Goal: Information Seeking & Learning: Learn about a topic

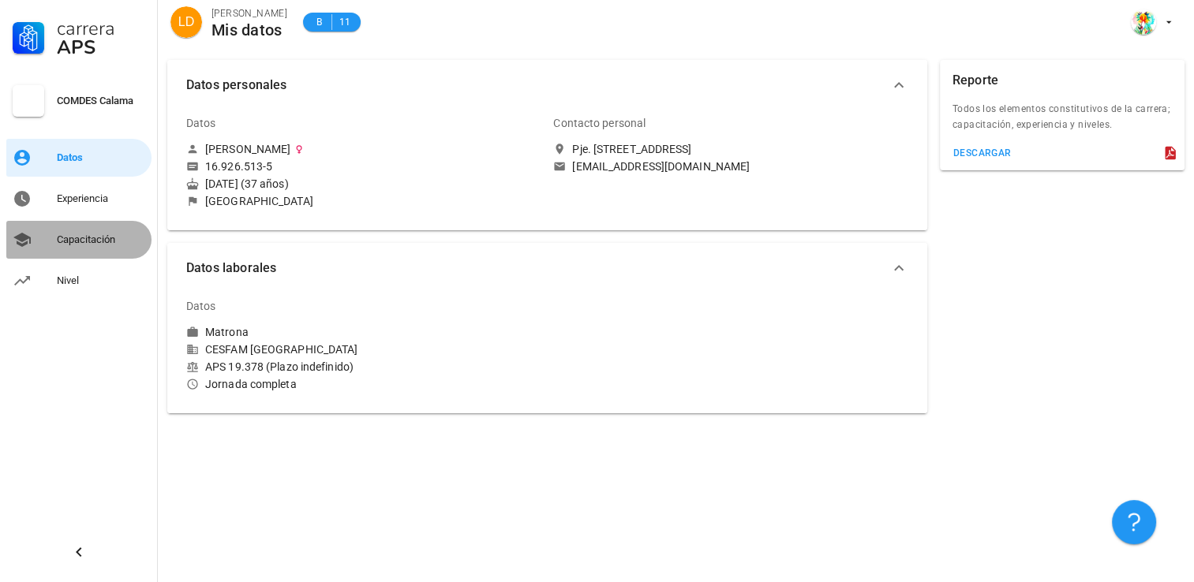
click at [86, 236] on div "Capacitación" at bounding box center [101, 240] width 88 height 13
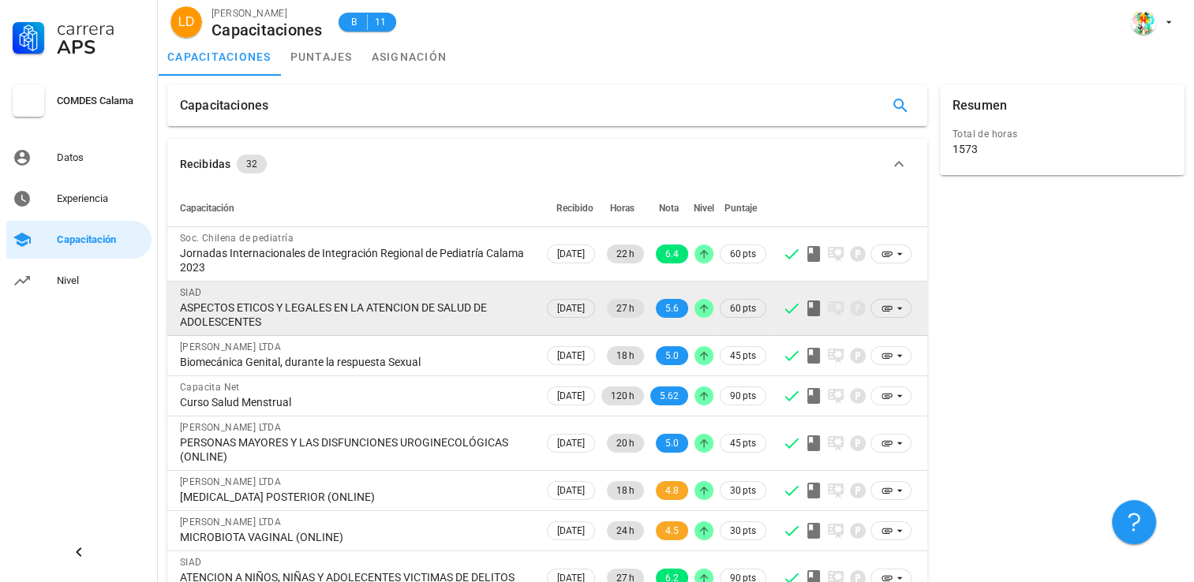
click at [347, 320] on div "ASPECTOS ETICOS Y LEGALES EN LA ATENCION DE SALUD DE ADOLESCENTES" at bounding box center [355, 315] width 351 height 28
click at [901, 309] on icon at bounding box center [899, 308] width 13 height 13
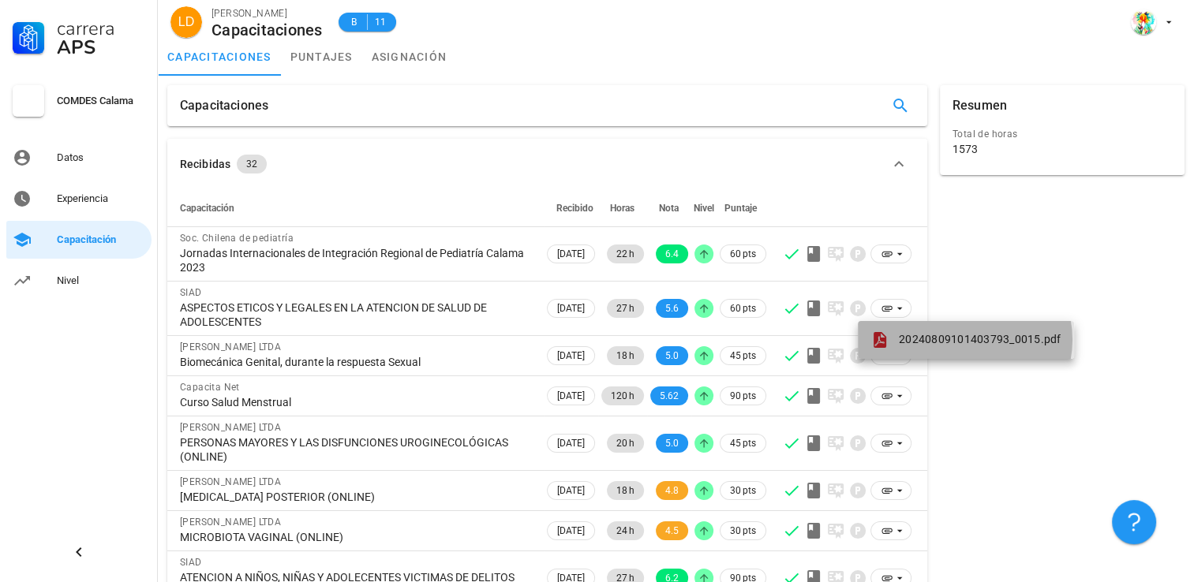
click at [919, 339] on span "20240809101403793_0015.pdf" at bounding box center [980, 339] width 163 height 13
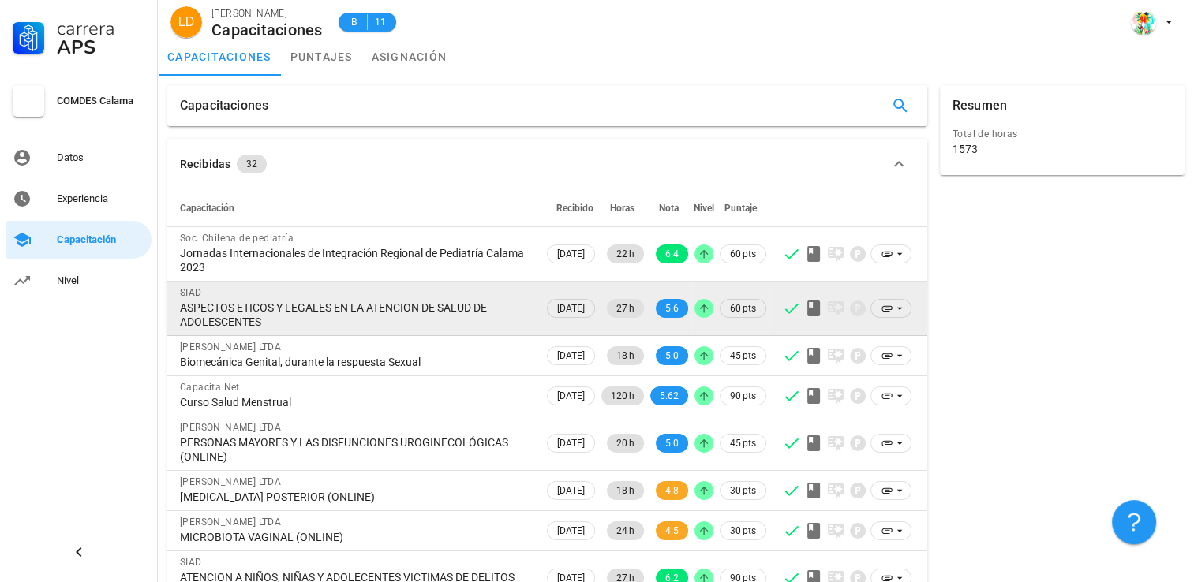
click at [330, 315] on div "ASPECTOS ETICOS Y LEGALES EN LA ATENCION DE SALUD DE ADOLESCENTES" at bounding box center [355, 315] width 351 height 28
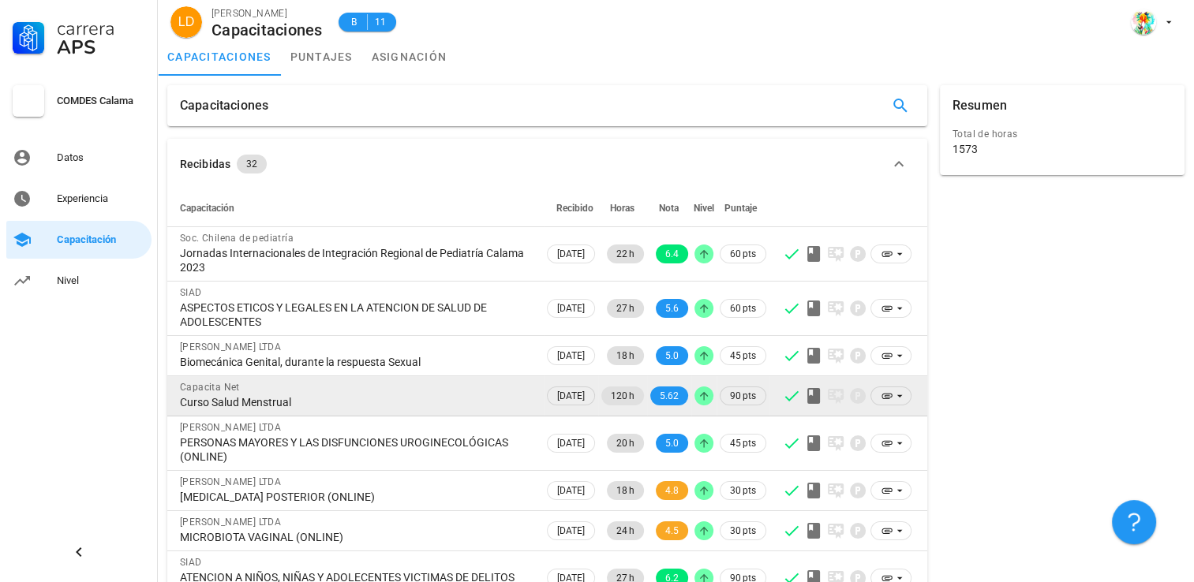
click at [399, 403] on div "Curso Salud Menstrual" at bounding box center [355, 402] width 351 height 14
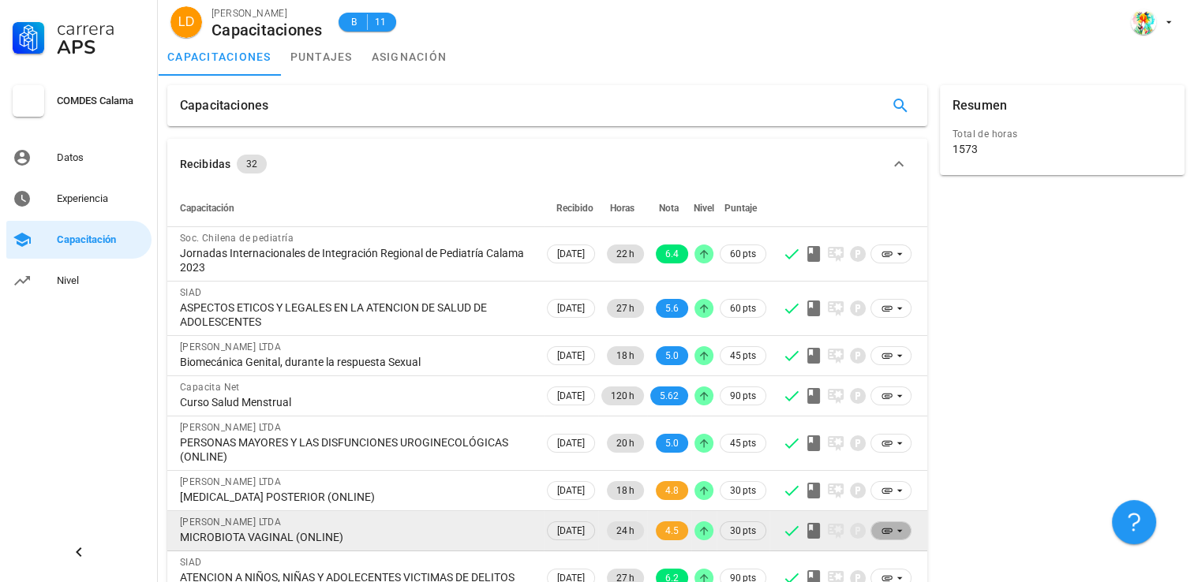
click at [896, 530] on icon at bounding box center [899, 531] width 13 height 13
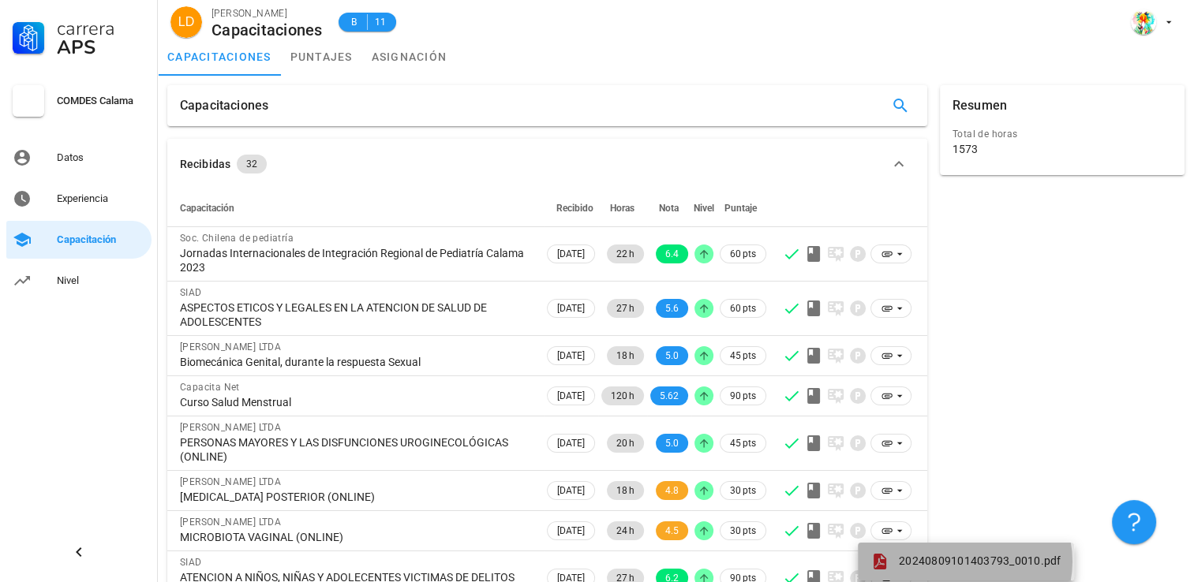
click at [895, 562] on span at bounding box center [883, 561] width 25 height 19
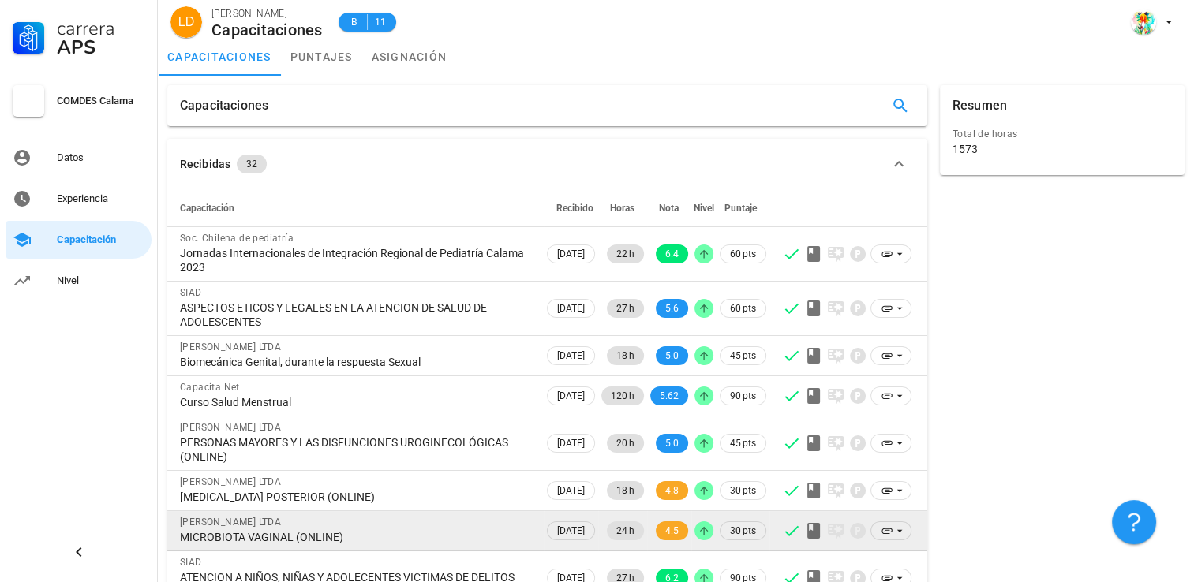
click at [329, 526] on div "[PERSON_NAME] LTDA" at bounding box center [355, 523] width 351 height 16
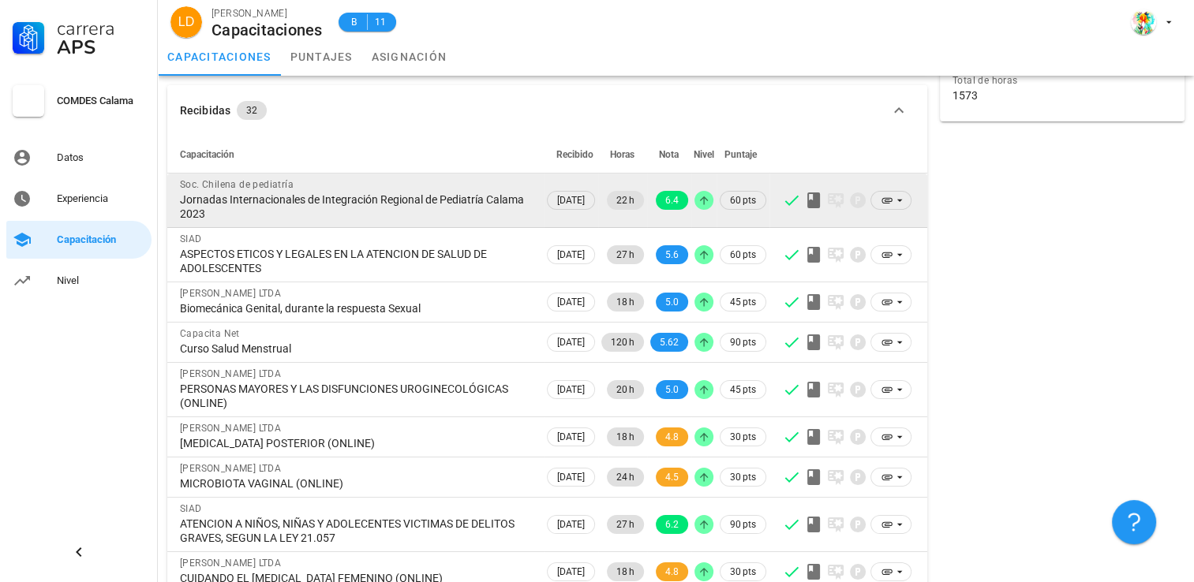
scroll to position [54, 0]
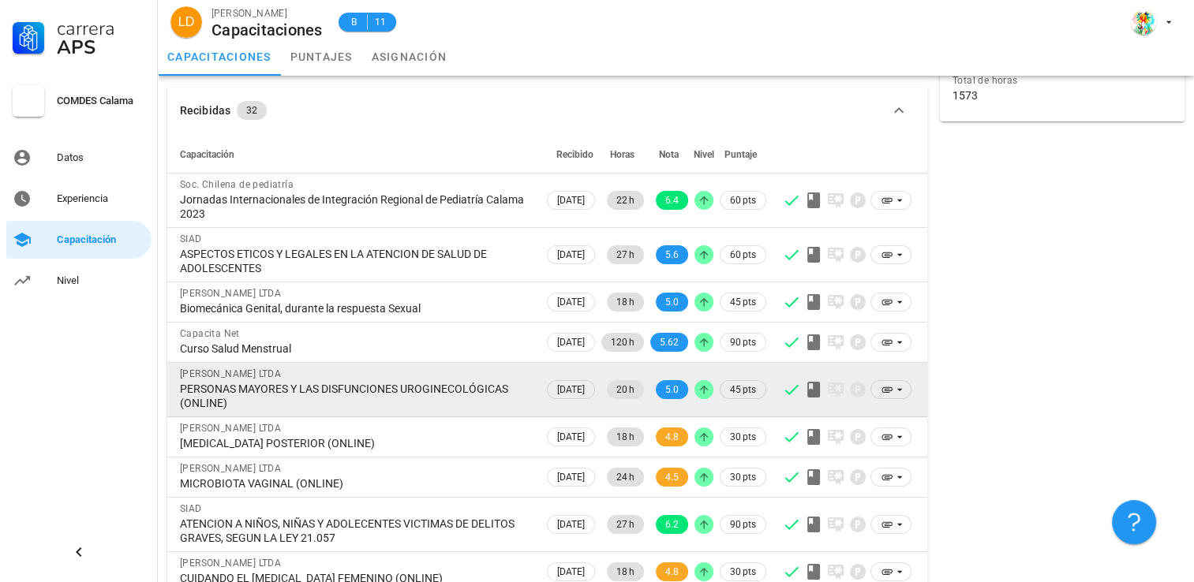
click at [366, 382] on div "PERSONAS MAYORES Y LAS DISFUNCIONES UROGINECOLÓGICAS (ONLINE)" at bounding box center [355, 396] width 351 height 28
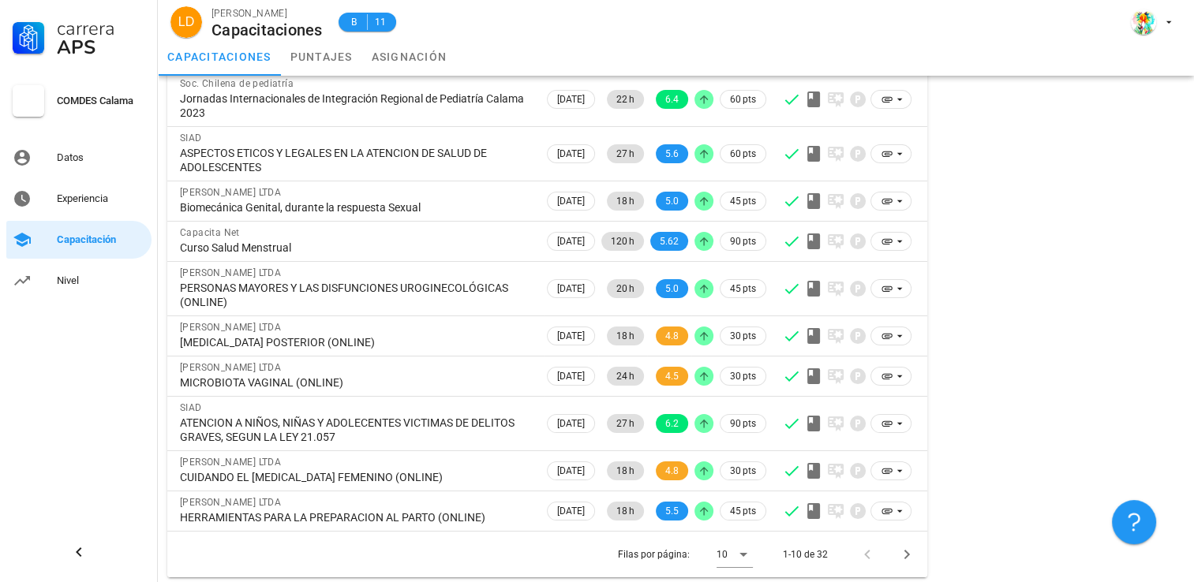
scroll to position [158, 0]
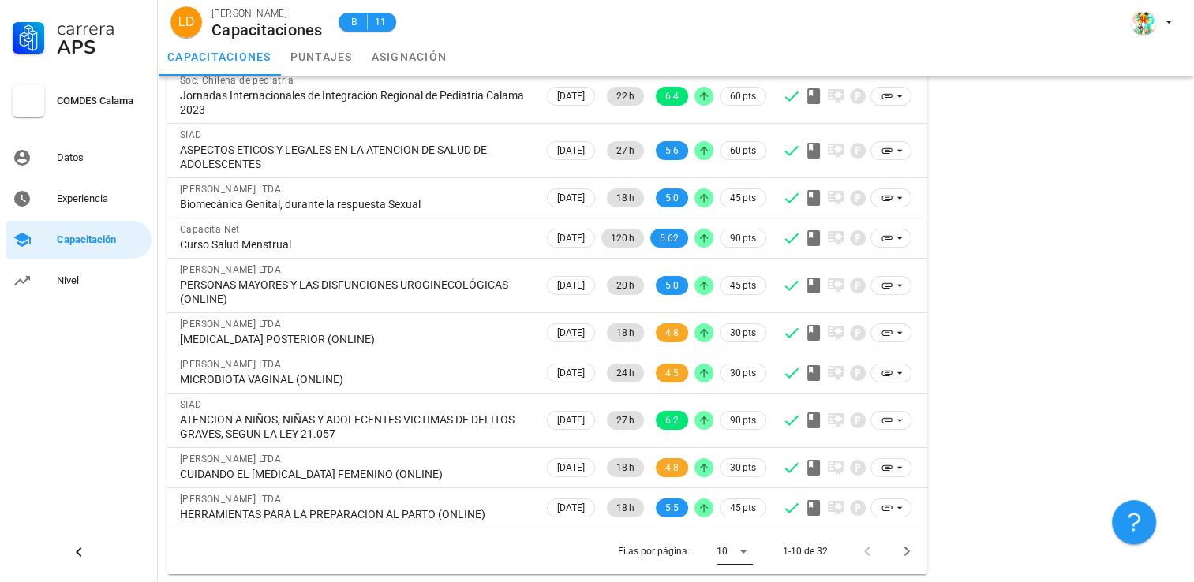
click at [748, 553] on icon at bounding box center [743, 551] width 19 height 19
click at [754, 551] on div "Todos" at bounding box center [747, 547] width 35 height 15
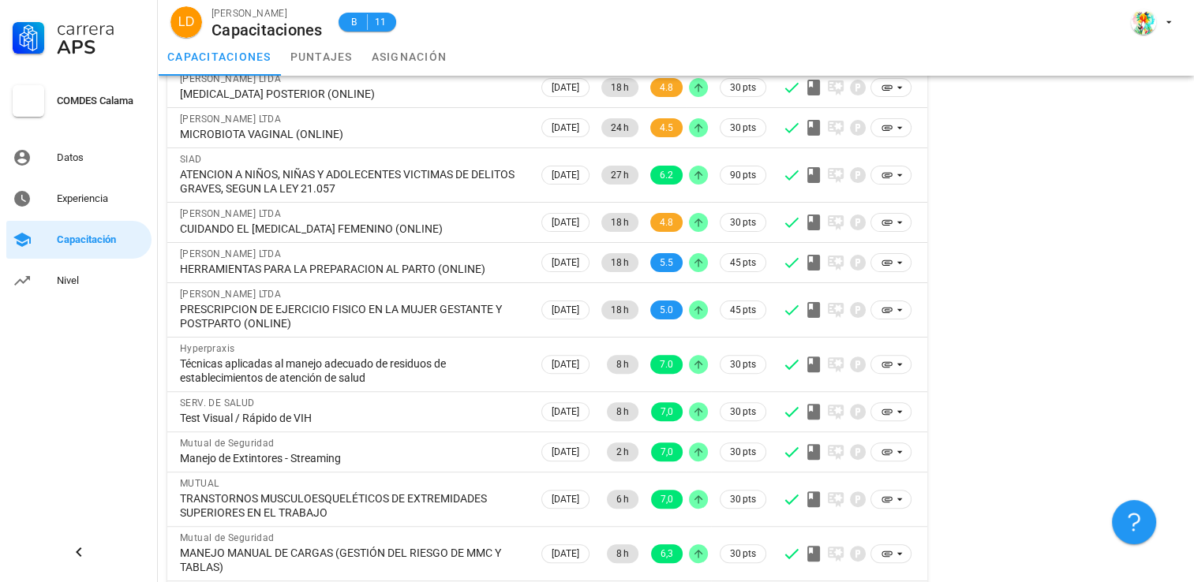
scroll to position [418, 0]
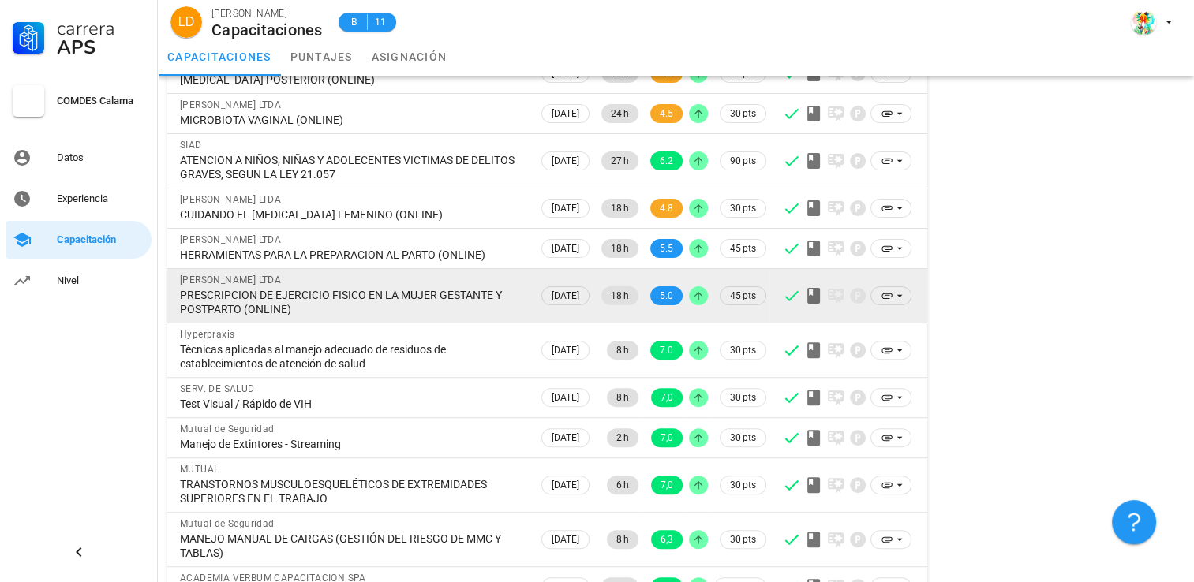
click at [300, 305] on div "PRESCRIPCION DE EJERCICIO FISICO EN LA MUJER GESTANTE Y POSTPARTO (ONLINE)" at bounding box center [353, 302] width 346 height 28
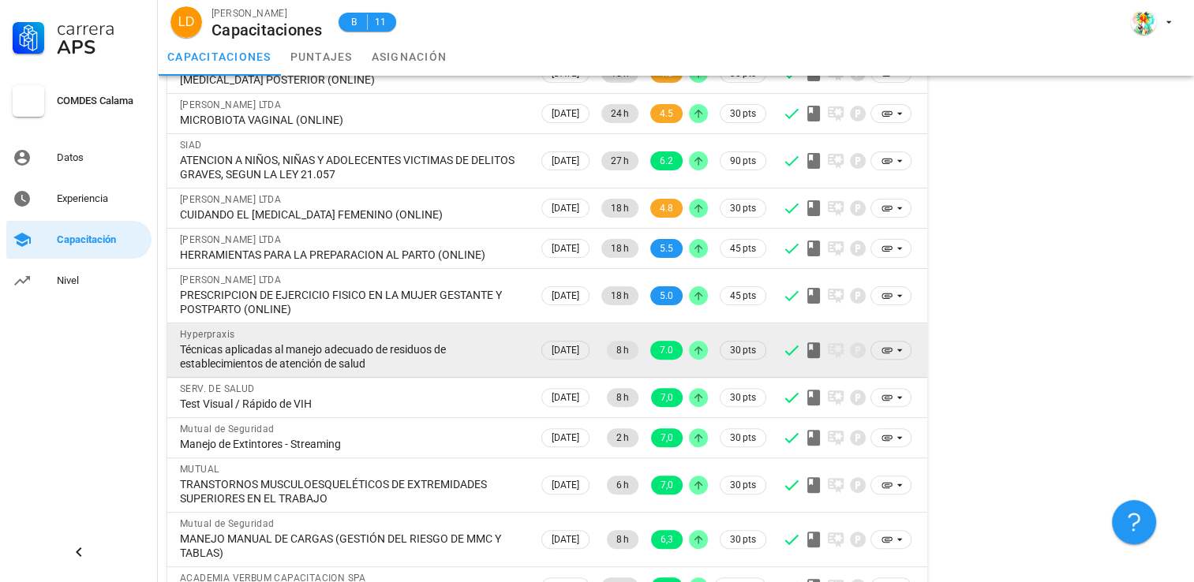
click at [378, 351] on div "Técnicas aplicadas al manejo adecuado de residuos de establecimientos de atenci…" at bounding box center [353, 357] width 346 height 28
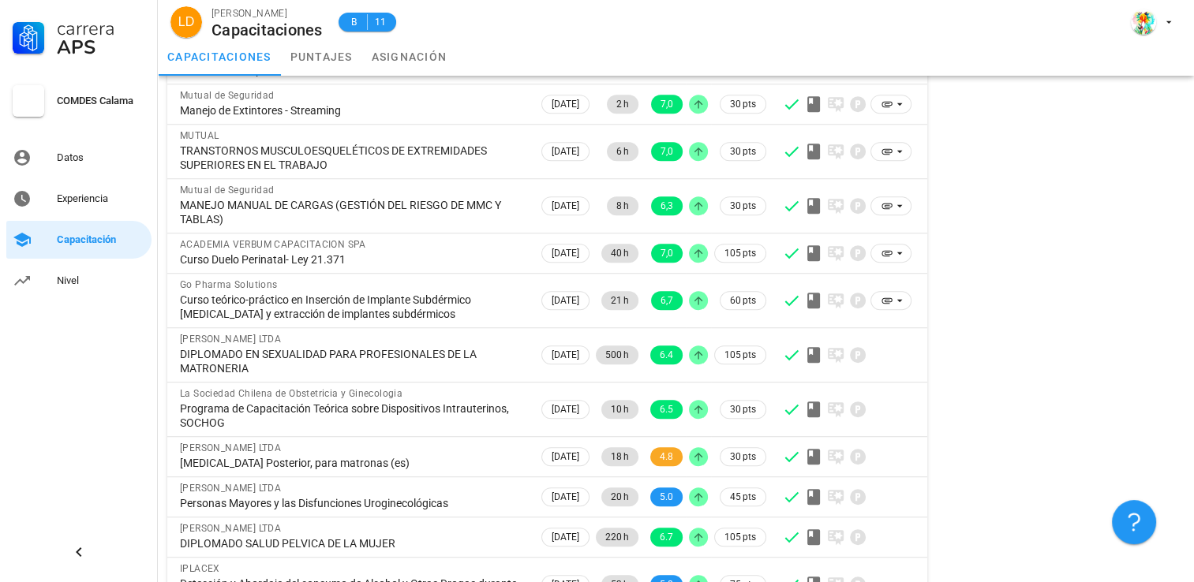
scroll to position [762, 0]
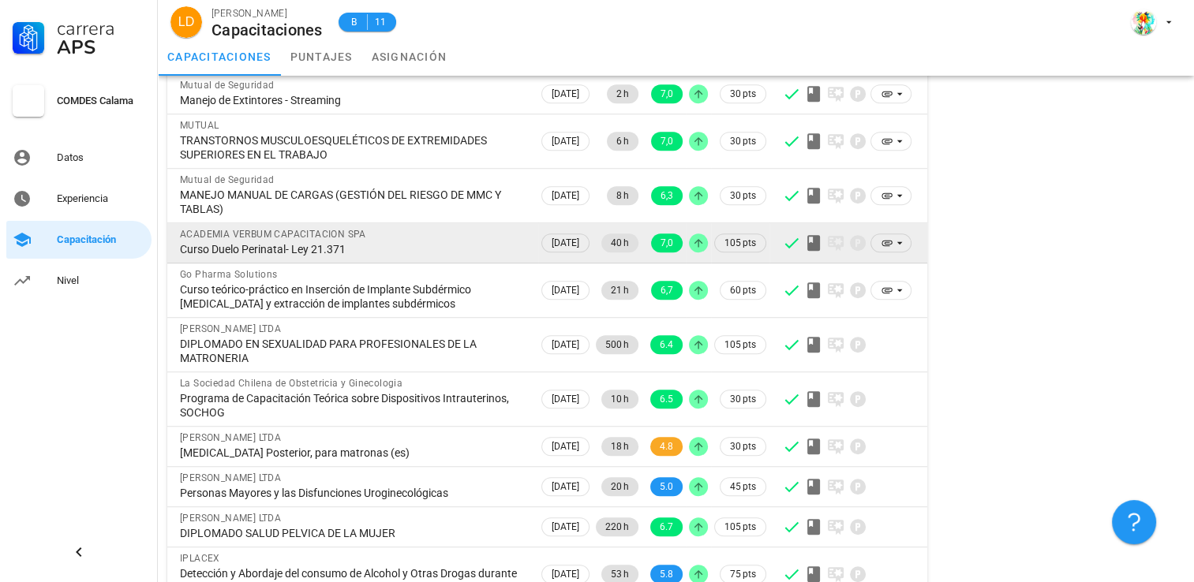
click at [362, 249] on div "Curso Duelo Perinatal- Ley 21.371" at bounding box center [353, 249] width 346 height 14
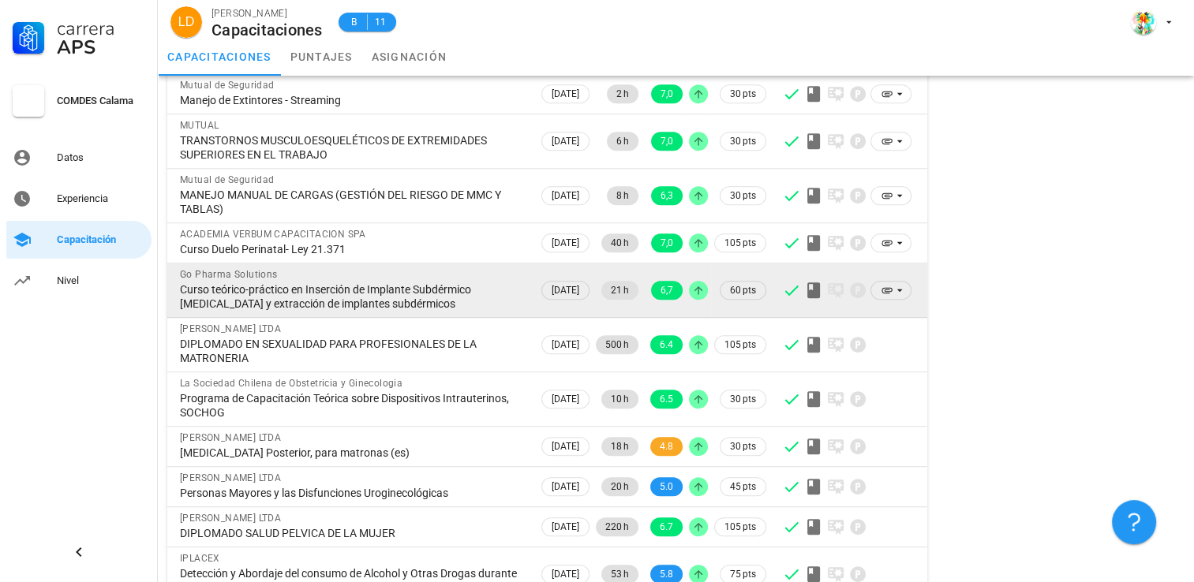
click at [372, 299] on div "Curso teórico-práctico en Inserción de Implante Subdérmico [MEDICAL_DATA] y ext…" at bounding box center [353, 297] width 346 height 28
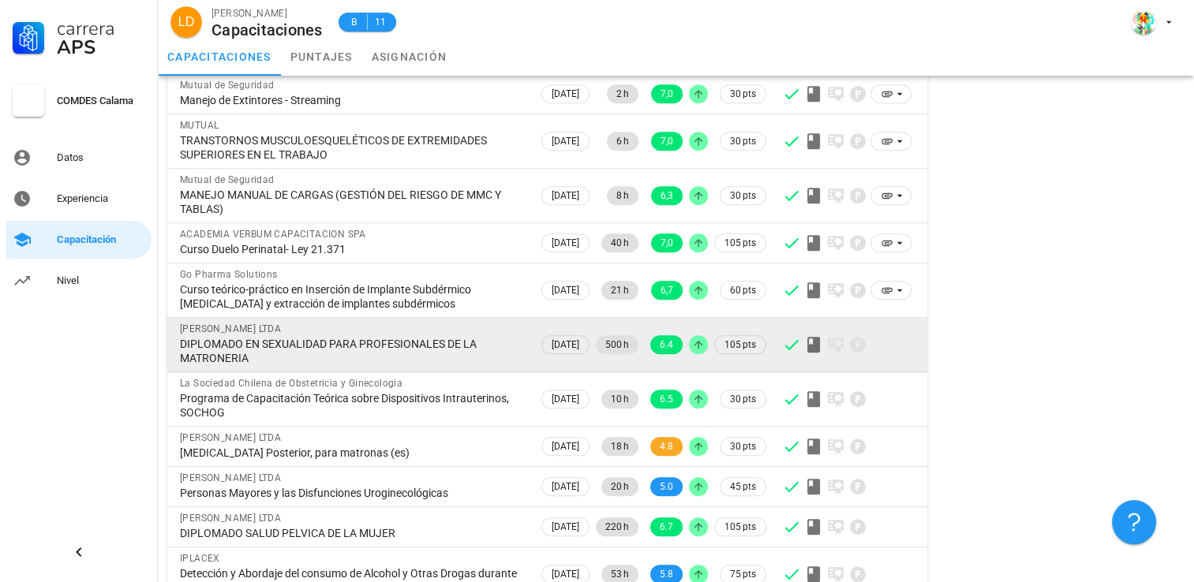
click at [366, 352] on div "DIPLOMADO EN SEXUALIDAD PARA PROFESIONALES DE LA MATRONERIA" at bounding box center [353, 351] width 346 height 28
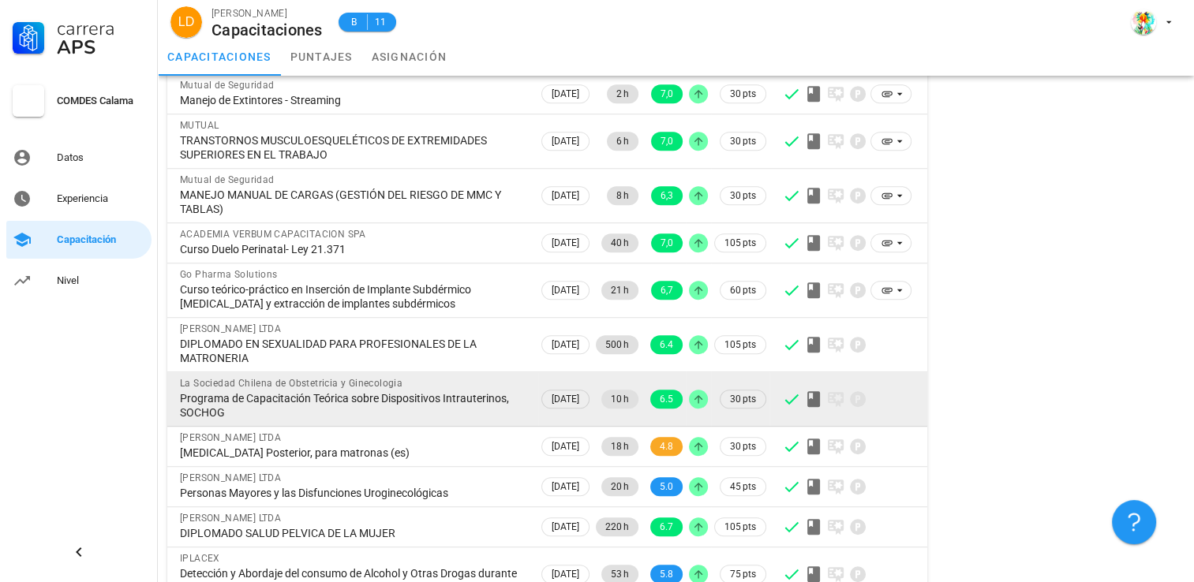
click at [347, 399] on div "Programa de Capacitación Teórica sobre Dispositivos Intrauterinos, SOCHOG" at bounding box center [353, 405] width 346 height 28
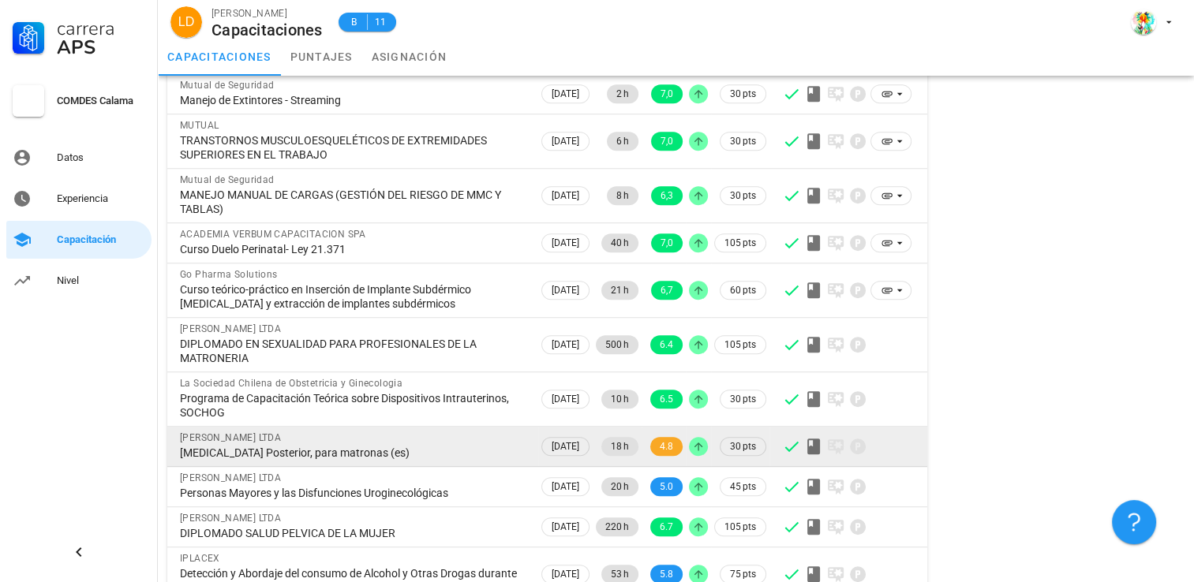
click at [358, 440] on div "[PERSON_NAME] LTDA" at bounding box center [353, 438] width 346 height 16
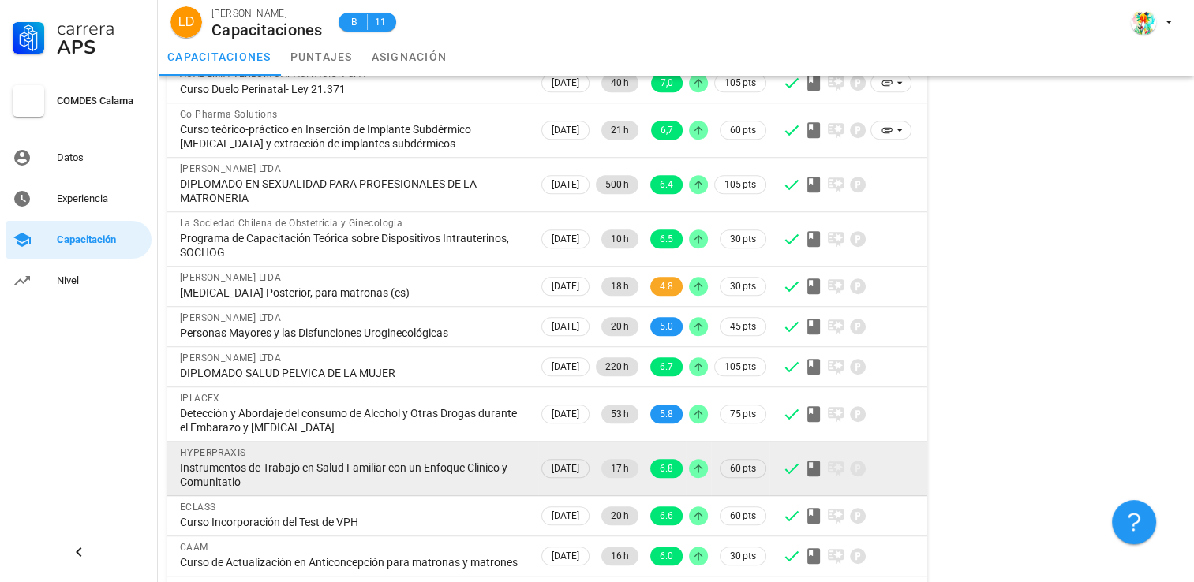
scroll to position [924, 0]
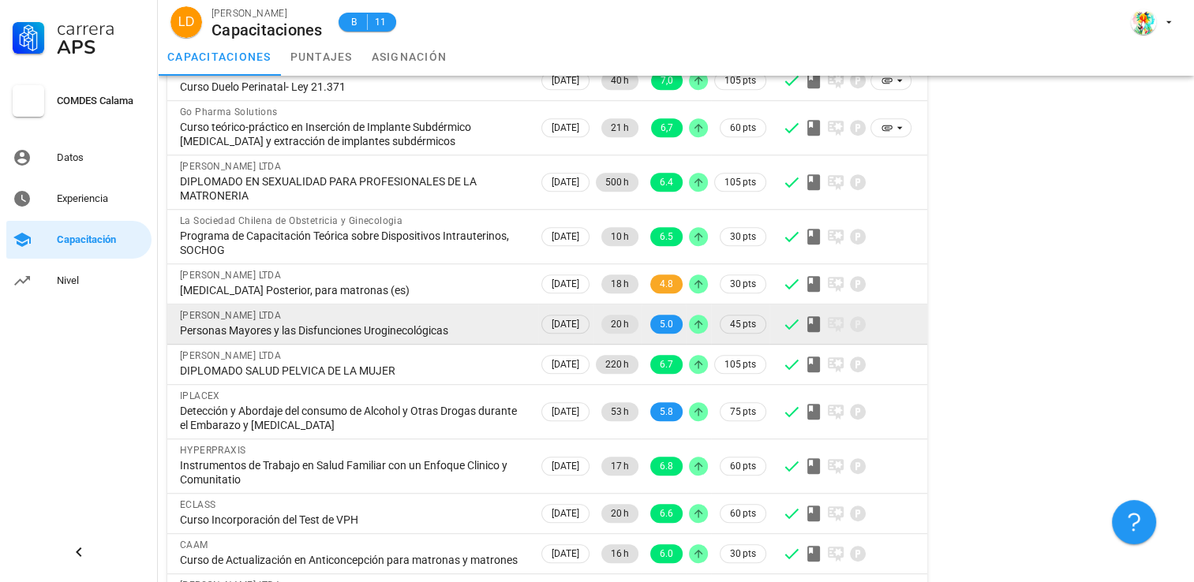
click at [411, 327] on div "Personas Mayores y las Disfunciones Uroginecológicas" at bounding box center [353, 331] width 346 height 14
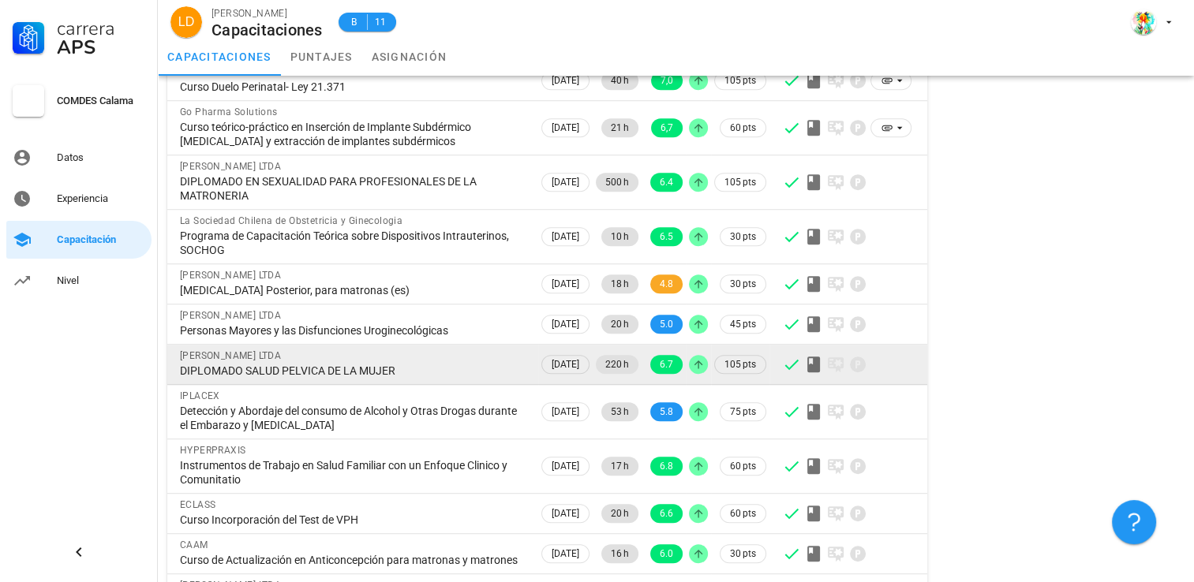
click at [377, 367] on div "DIPLOMADO SALUD PELVICA DE LA MUJER" at bounding box center [353, 371] width 346 height 14
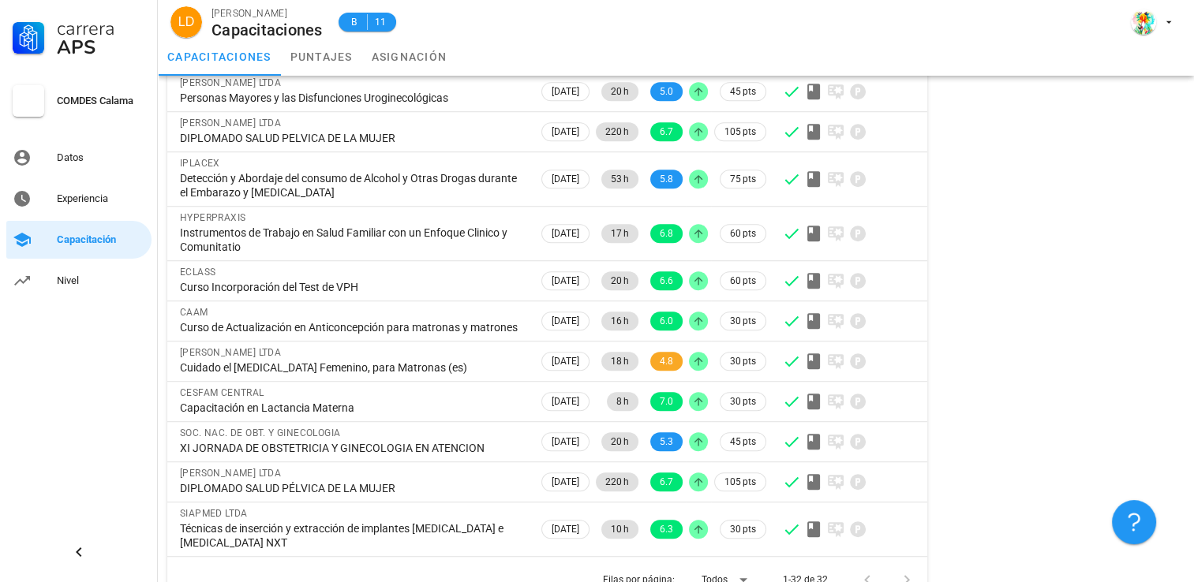
scroll to position [1196, 0]
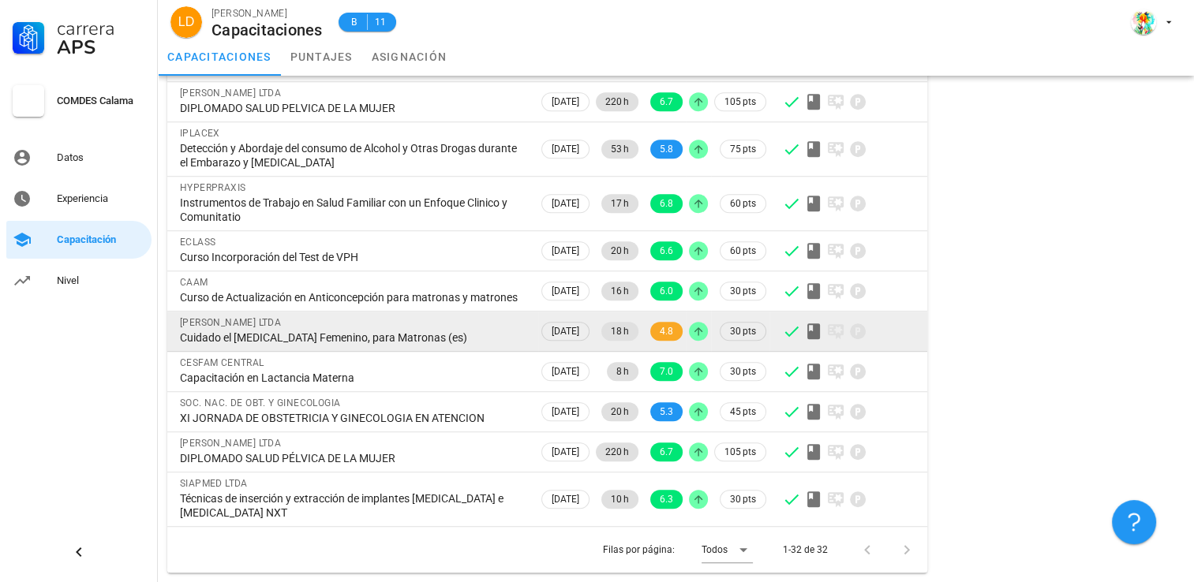
click at [370, 339] on div "Cuidado el [MEDICAL_DATA] Femenino, para Matronas (es)" at bounding box center [353, 338] width 346 height 14
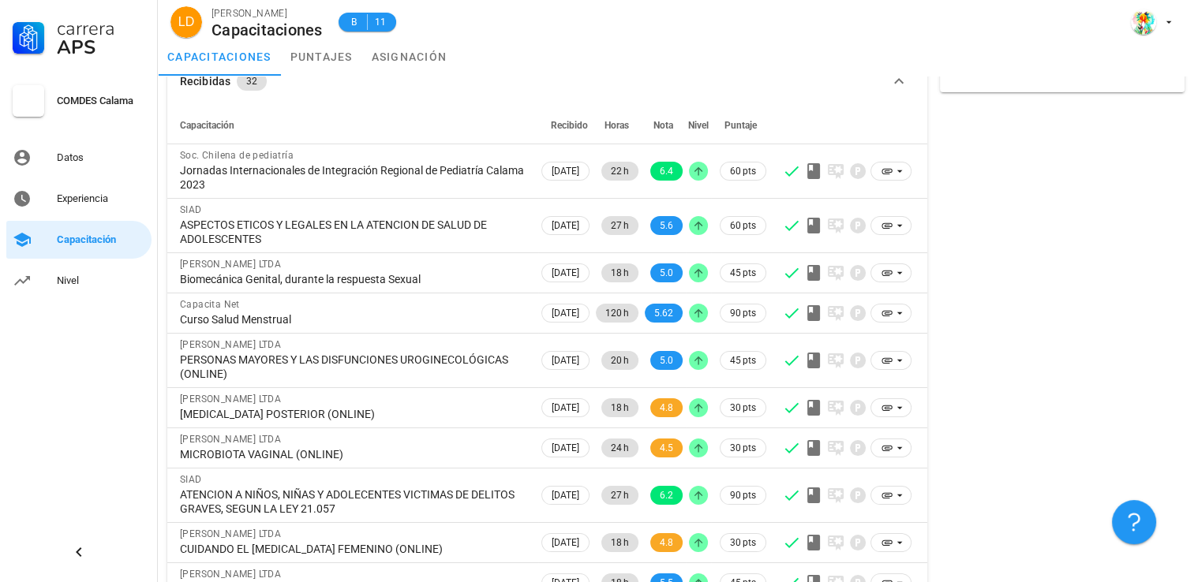
scroll to position [0, 0]
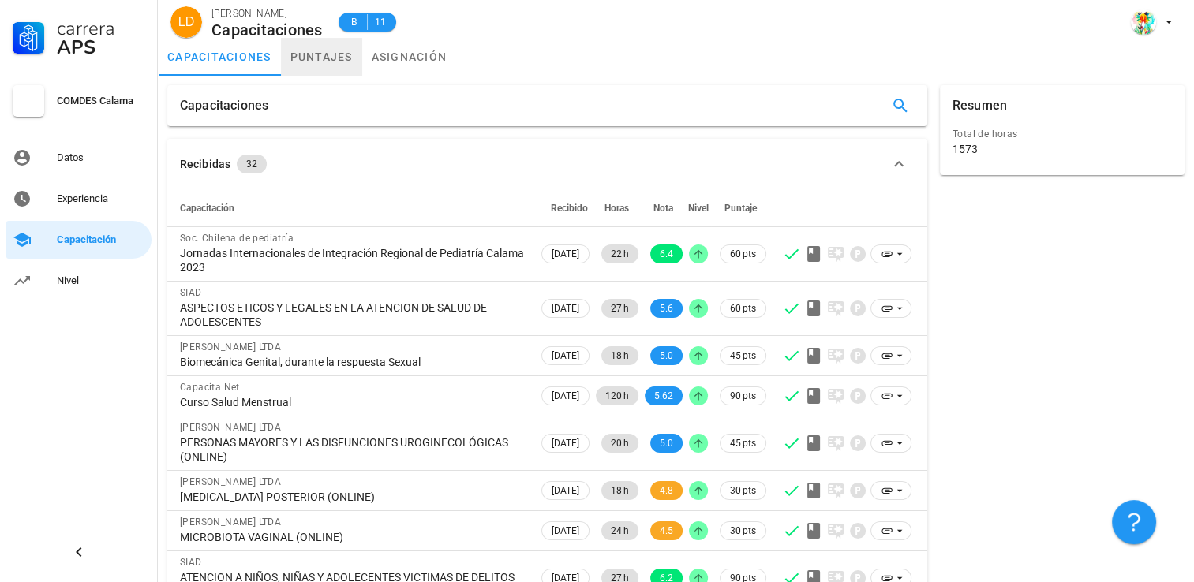
click at [335, 54] on link "puntajes" at bounding box center [321, 57] width 81 height 38
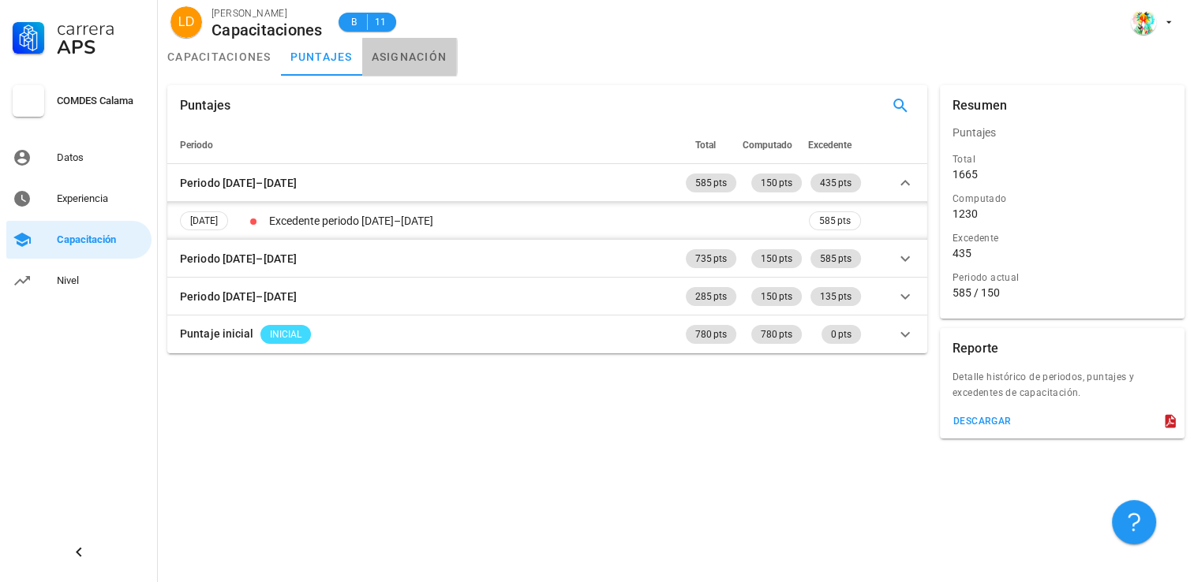
click at [404, 62] on link "asignación" at bounding box center [409, 57] width 95 height 38
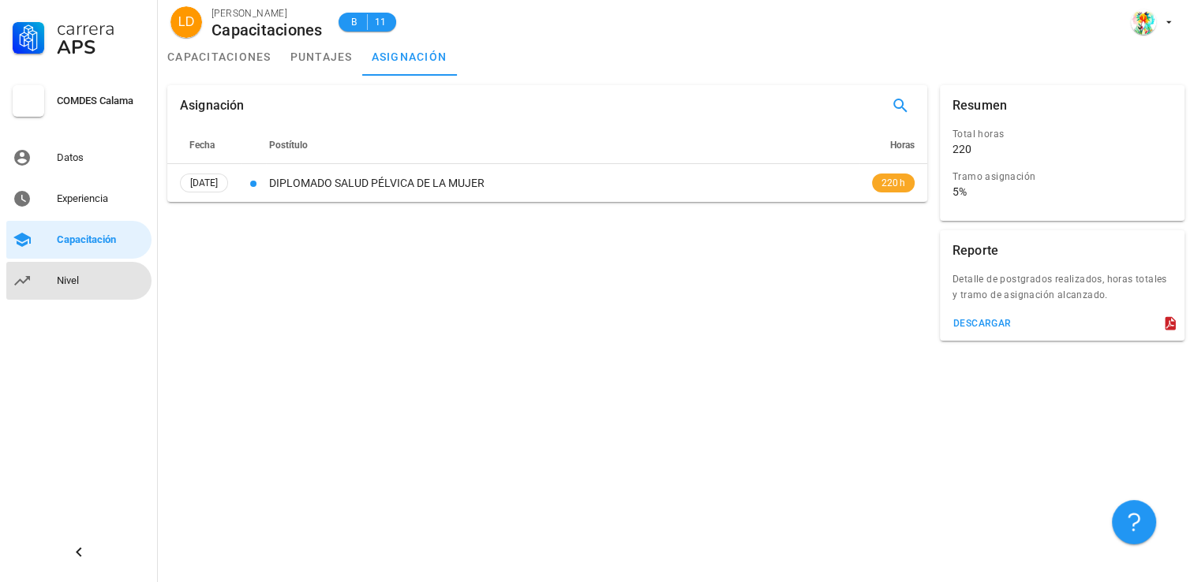
click at [73, 283] on div "Nivel" at bounding box center [101, 281] width 88 height 13
